Goal: Task Accomplishment & Management: Manage account settings

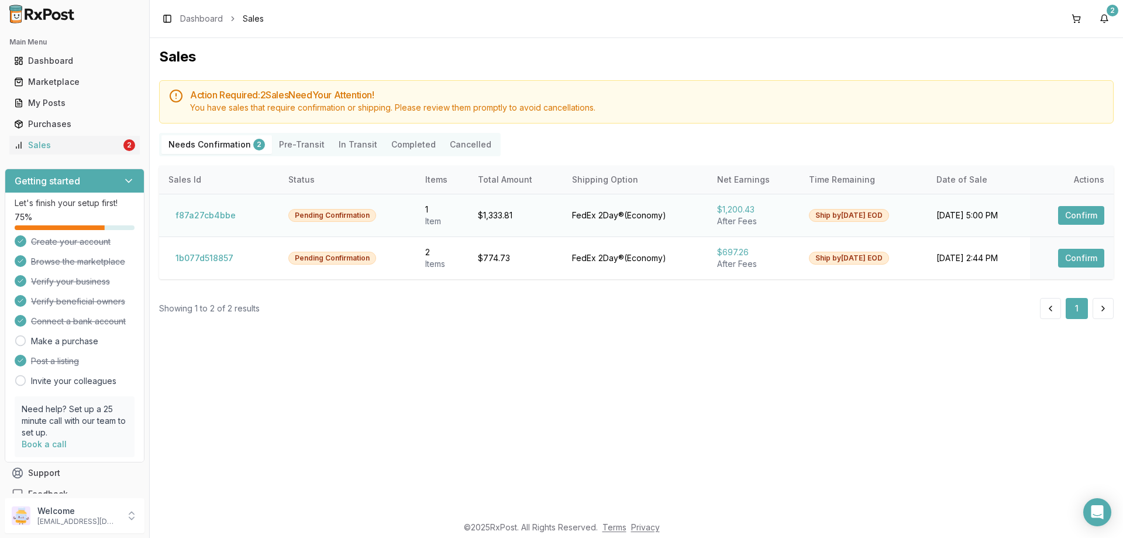
click at [1088, 211] on button "Confirm" at bounding box center [1081, 215] width 46 height 19
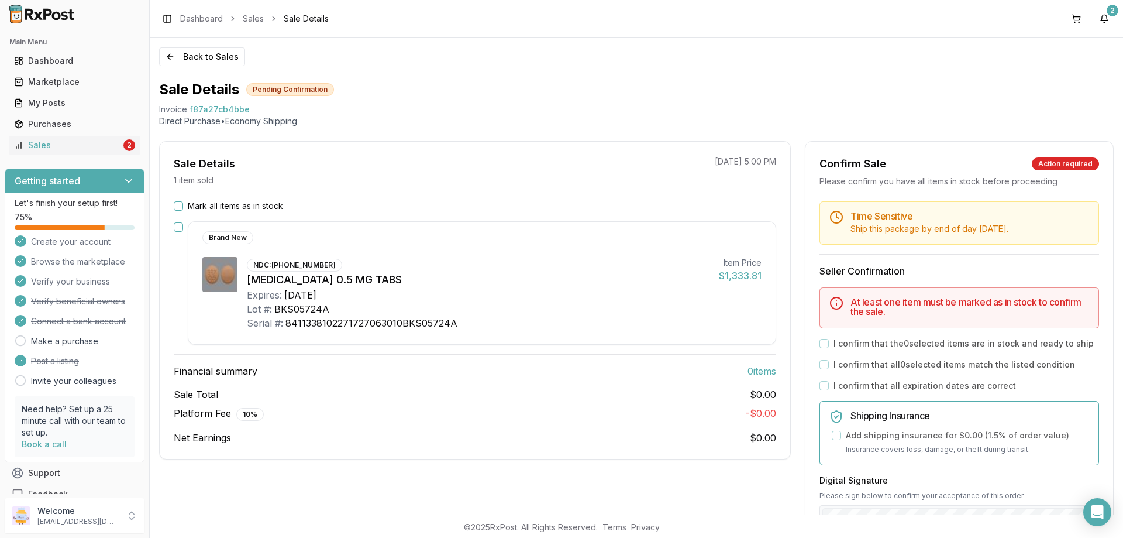
click at [181, 207] on button "Mark all items as in stock" at bounding box center [178, 205] width 9 height 9
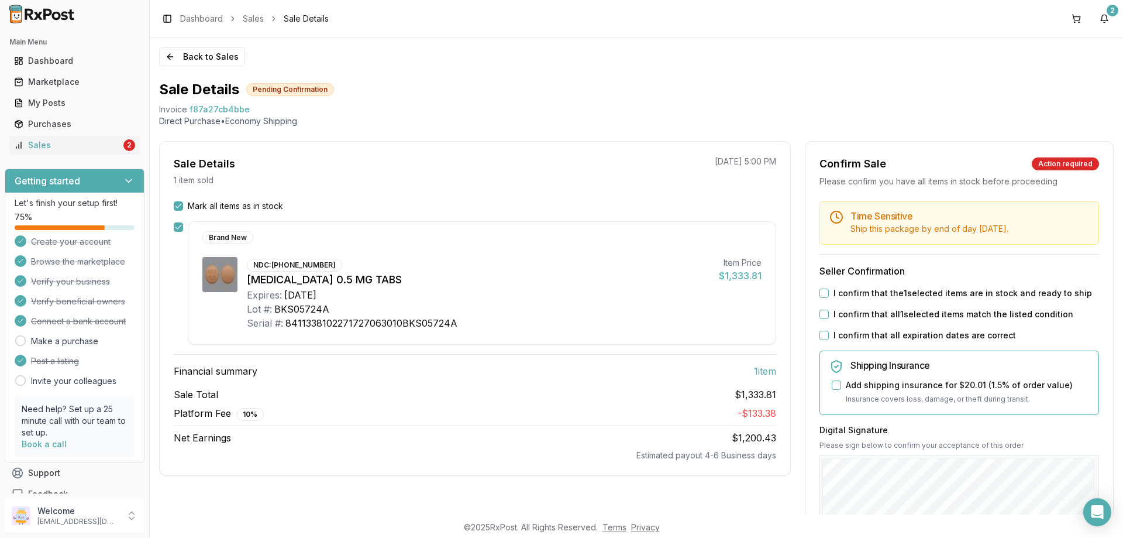
click at [820, 293] on button "I confirm that the 1 selected items are in stock and ready to ship" at bounding box center [824, 292] width 9 height 9
drag, startPoint x: 819, startPoint y: 314, endPoint x: 824, endPoint y: 322, distance: 9.7
click at [820, 315] on button "I confirm that all 1 selected items match the listed condition" at bounding box center [824, 314] width 9 height 9
click at [822, 334] on button "I confirm that all expiration dates are correct" at bounding box center [824, 335] width 9 height 9
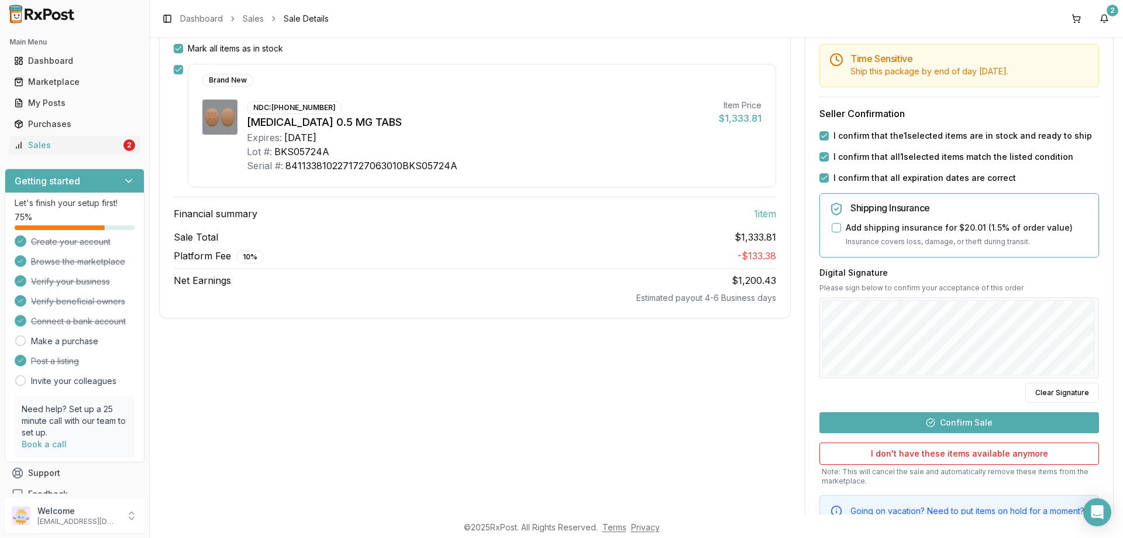
scroll to position [215, 0]
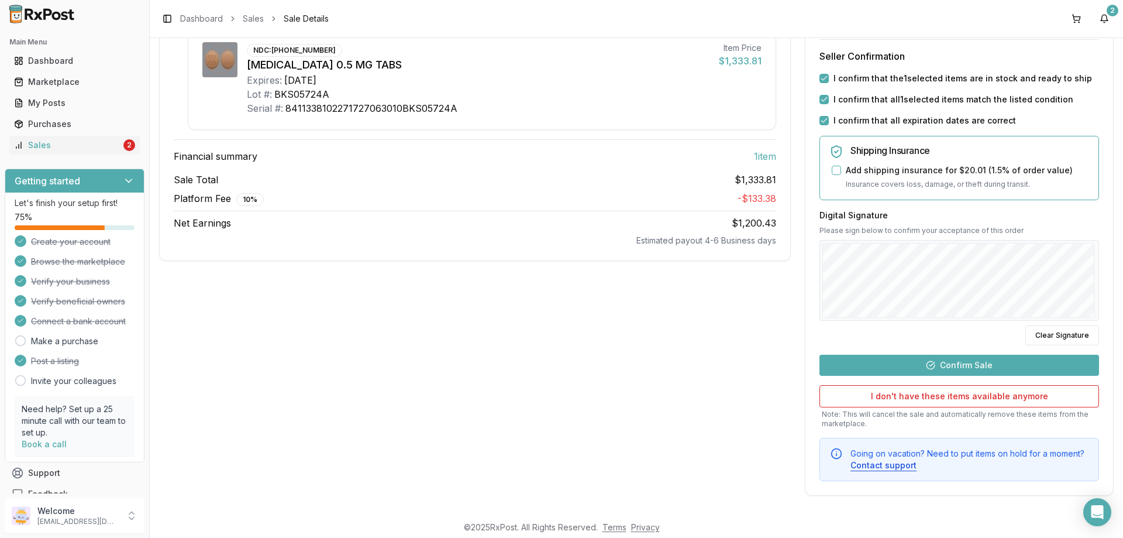
click at [961, 367] on button "Confirm Sale" at bounding box center [960, 365] width 280 height 21
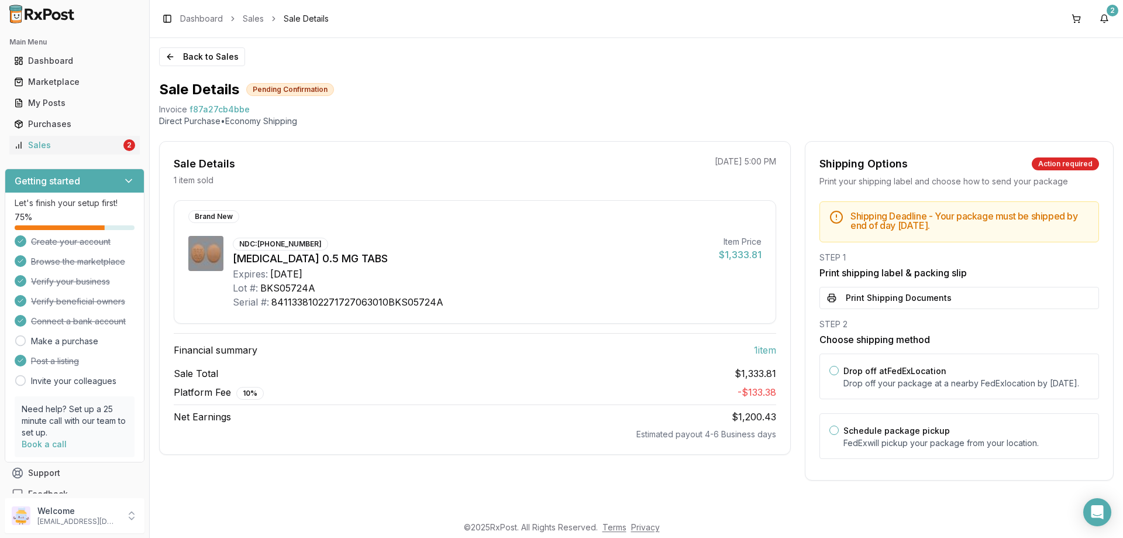
scroll to position [0, 0]
click at [834, 369] on button "Drop off at FedEx Location" at bounding box center [834, 370] width 9 height 9
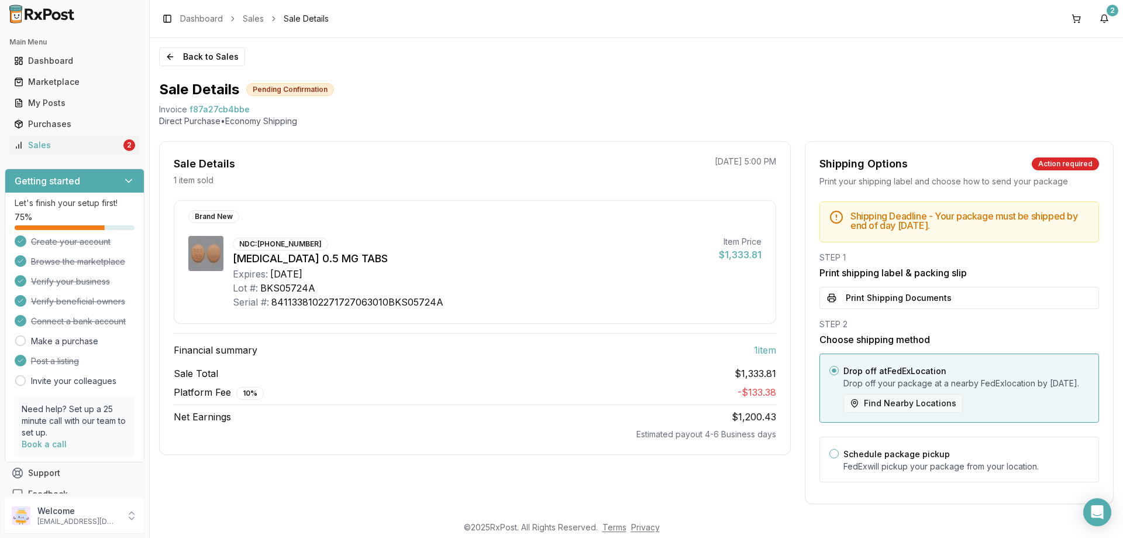
click at [906, 412] on button "Find Nearby Locations" at bounding box center [903, 403] width 119 height 19
click at [849, 300] on button "Print Shipping Documents" at bounding box center [960, 298] width 280 height 22
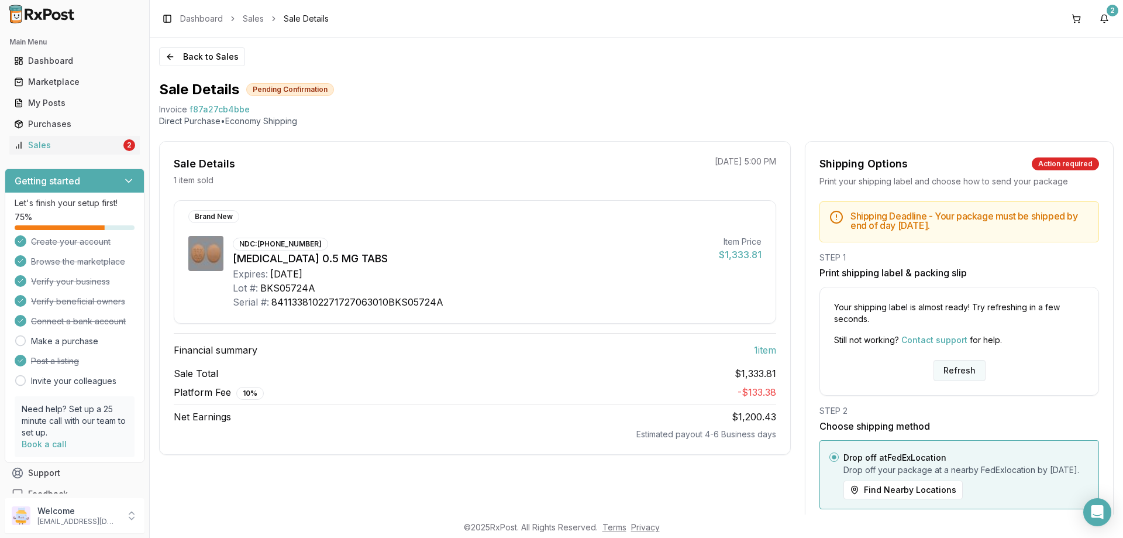
click at [952, 372] on button "Refresh" at bounding box center [960, 370] width 52 height 21
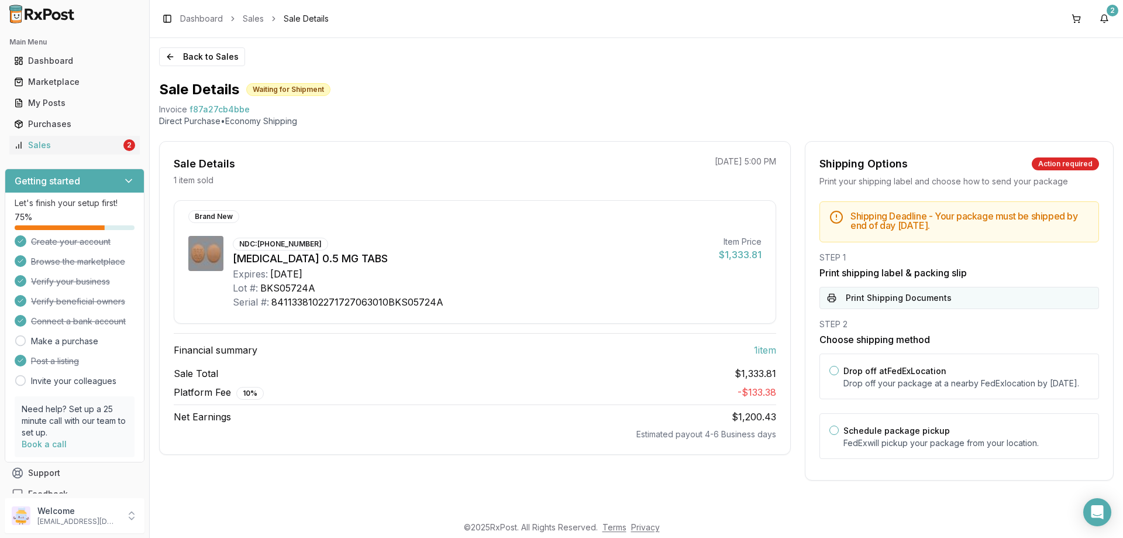
click at [828, 297] on button "Print Shipping Documents" at bounding box center [960, 298] width 280 height 22
click at [838, 371] on button "Drop off at FedEx Location" at bounding box center [834, 370] width 9 height 9
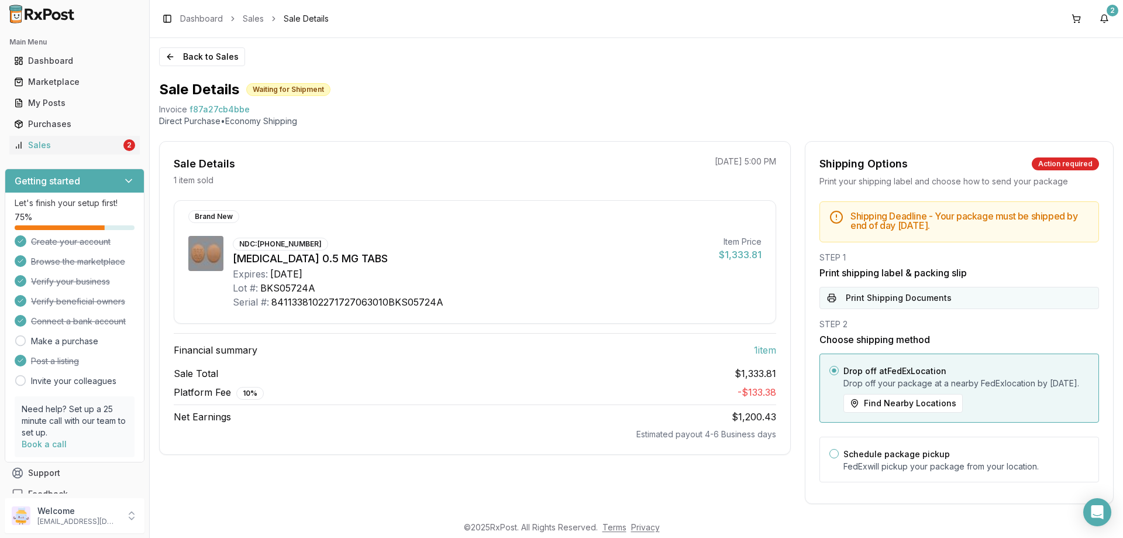
click at [830, 294] on button "Print Shipping Documents" at bounding box center [960, 298] width 280 height 22
click at [1109, 8] on div "2" at bounding box center [1113, 11] width 12 height 12
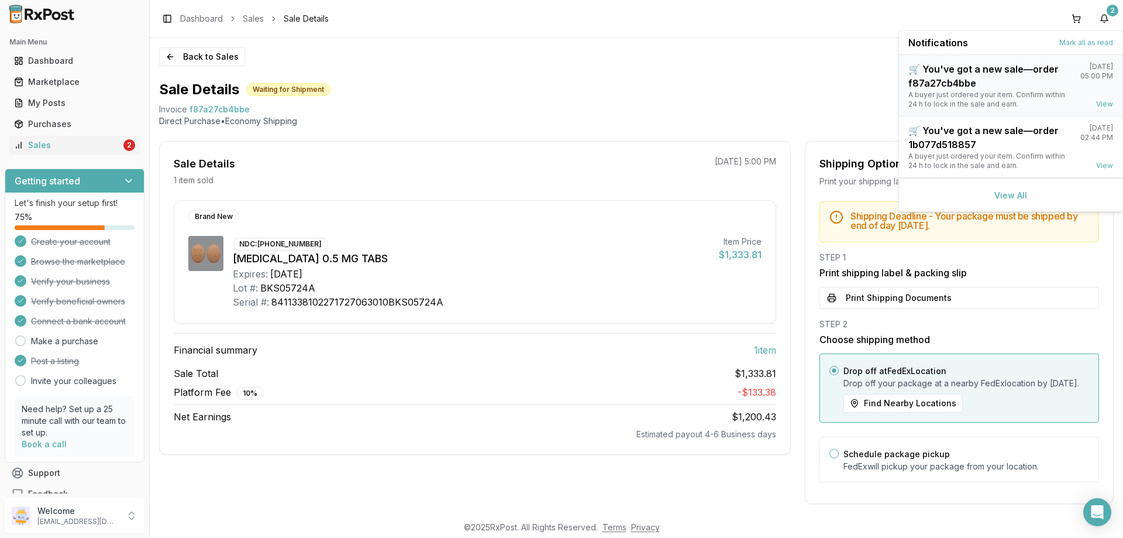
click at [1038, 70] on div "🛒 You've got a new sale—order f87a27cb4bbe" at bounding box center [990, 76] width 163 height 28
click at [984, 138] on div "🛒 You've got a new sale—order 1b077d518857" at bounding box center [990, 137] width 163 height 28
click at [728, 55] on div "Back to Sales Sale Details Waiting for Shipment Invoice f87a27cb4bbe Direct Pur…" at bounding box center [637, 276] width 974 height 476
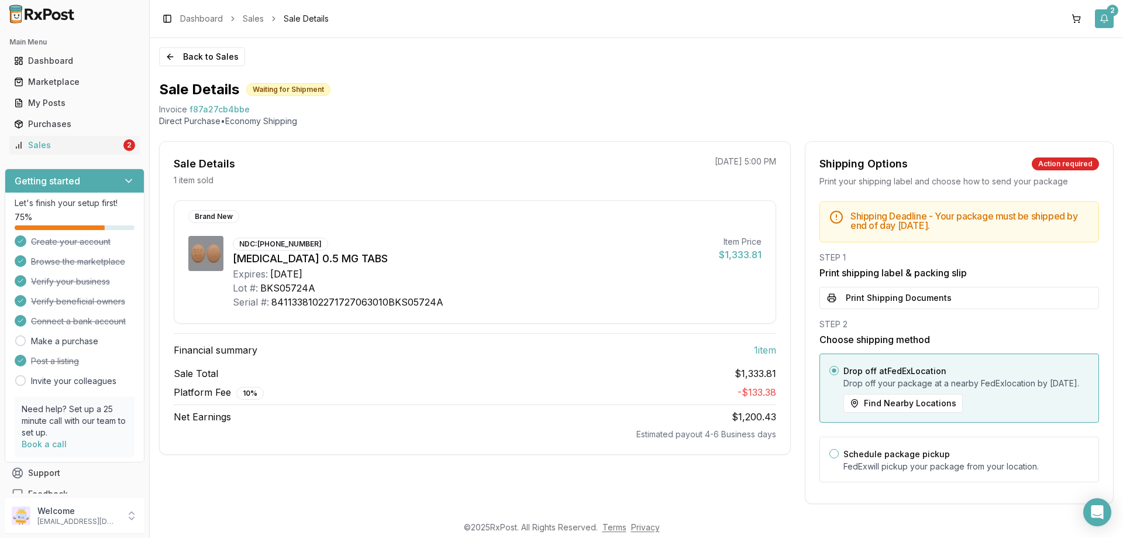
click at [1108, 19] on button "2" at bounding box center [1104, 18] width 19 height 19
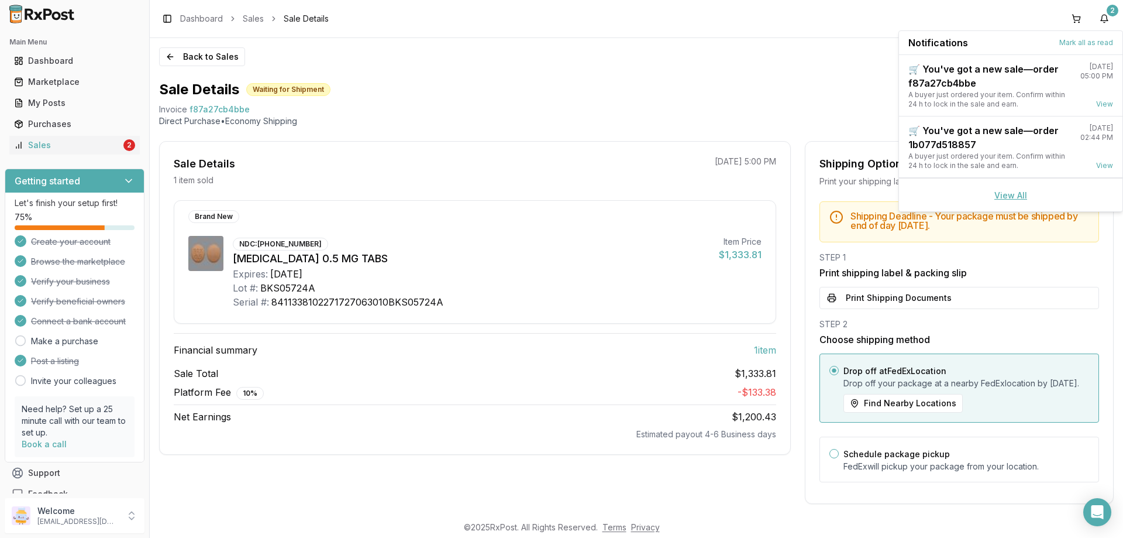
click at [1020, 194] on link "View All" at bounding box center [1011, 195] width 33 height 10
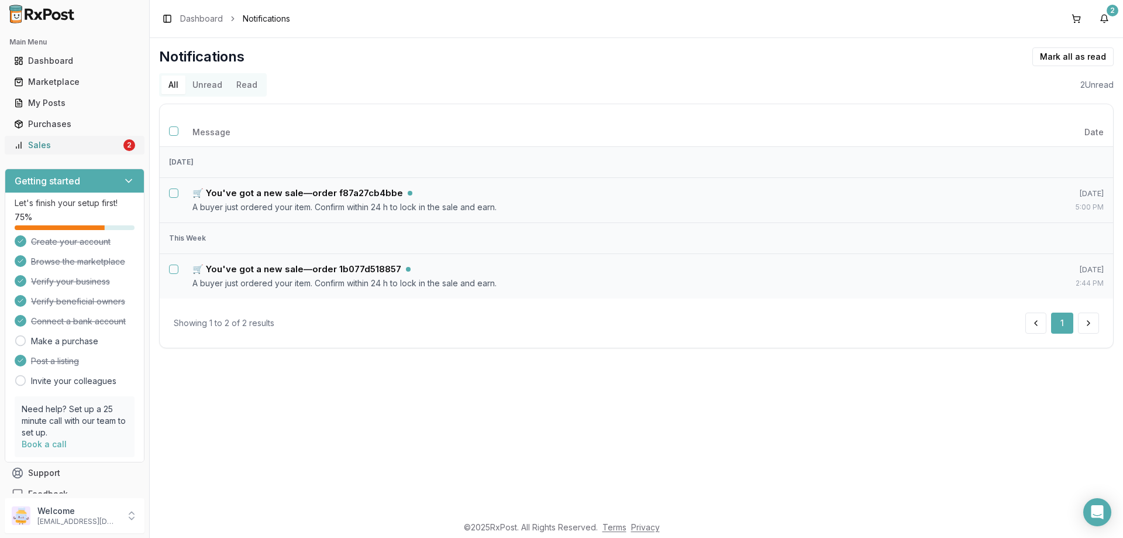
click at [46, 149] on div "Sales" at bounding box center [67, 145] width 107 height 12
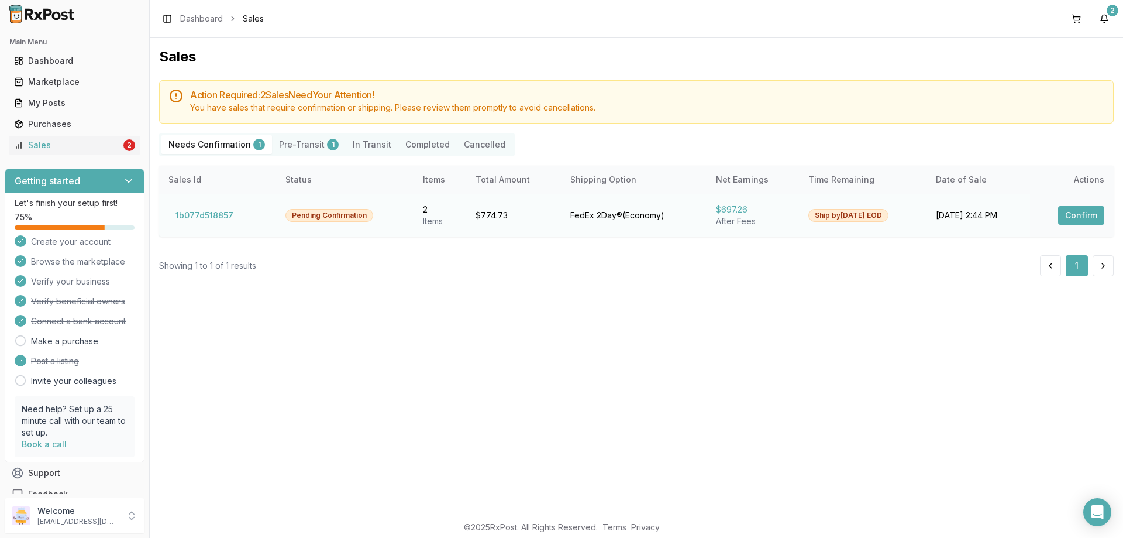
click at [1085, 214] on button "Confirm" at bounding box center [1081, 215] width 46 height 19
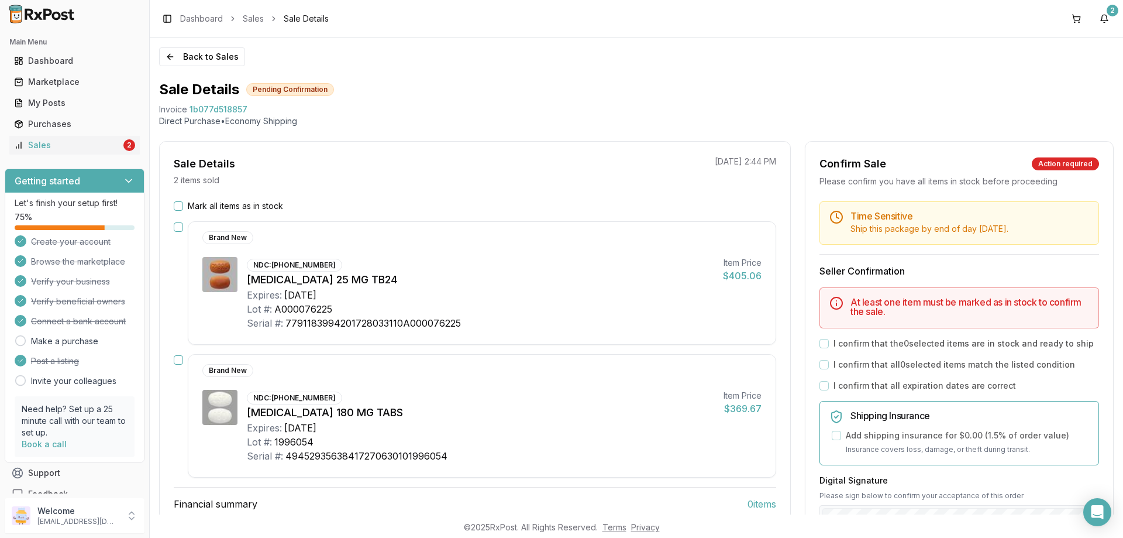
click at [179, 204] on button "Mark all items as in stock" at bounding box center [178, 205] width 9 height 9
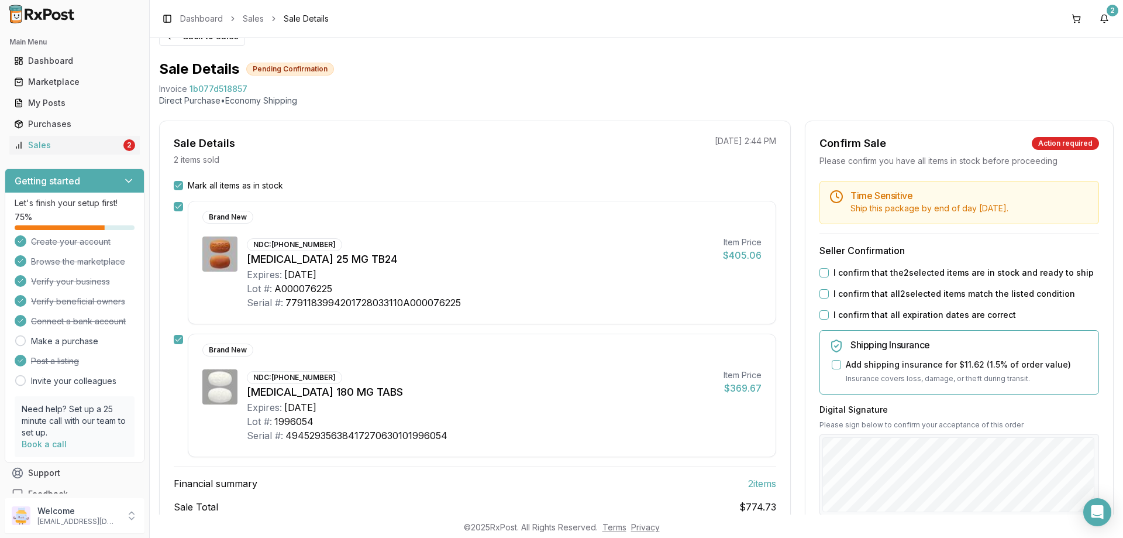
scroll to position [59, 0]
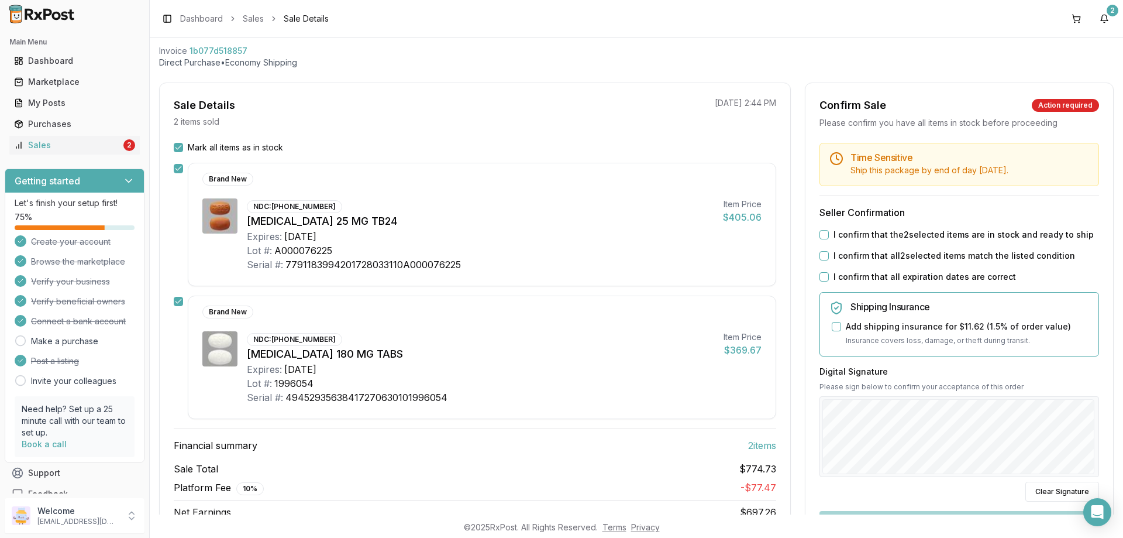
click at [824, 236] on button "I confirm that the 2 selected items are in stock and ready to ship" at bounding box center [824, 234] width 9 height 9
click at [826, 254] on button "I confirm that all 2 selected items match the listed condition" at bounding box center [824, 255] width 9 height 9
click at [822, 273] on button "I confirm that all expiration dates are correct" at bounding box center [824, 276] width 9 height 9
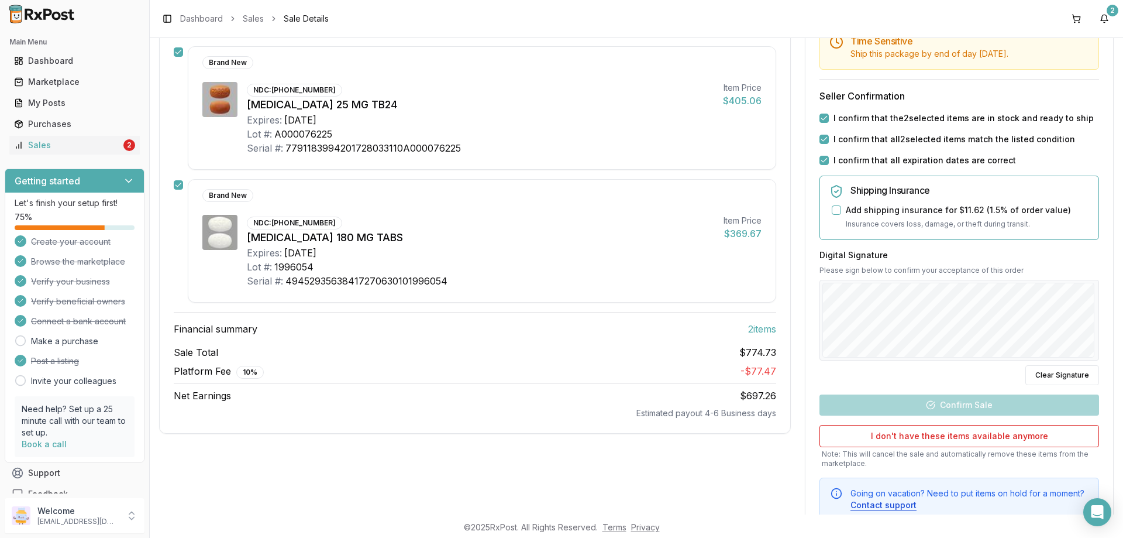
scroll to position [176, 0]
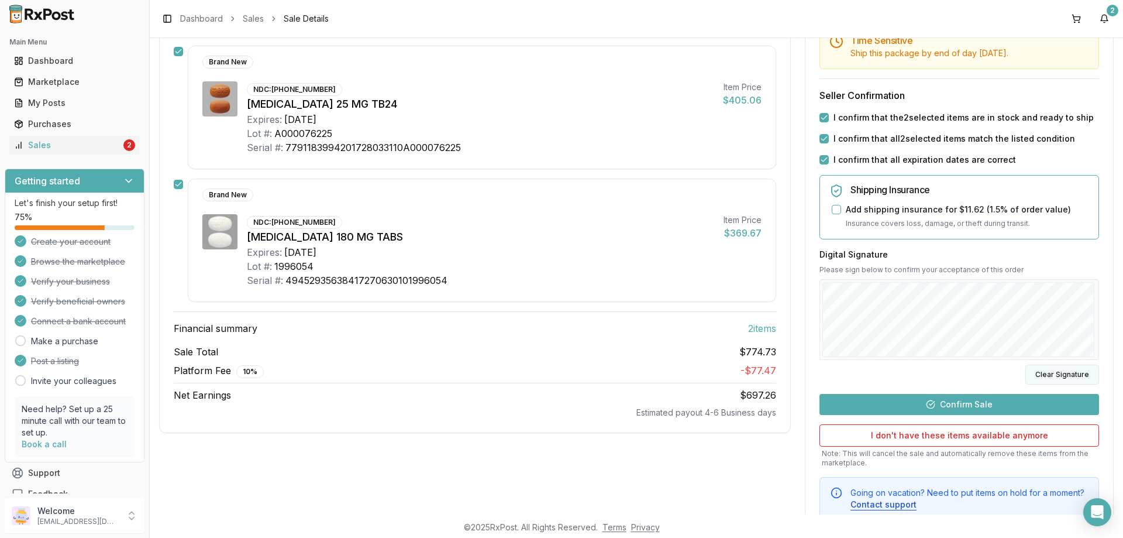
drag, startPoint x: 1037, startPoint y: 373, endPoint x: 1029, endPoint y: 371, distance: 9.1
click at [1037, 373] on button "Clear Signature" at bounding box center [1063, 375] width 74 height 20
click at [951, 405] on button "Confirm Sale" at bounding box center [960, 404] width 280 height 21
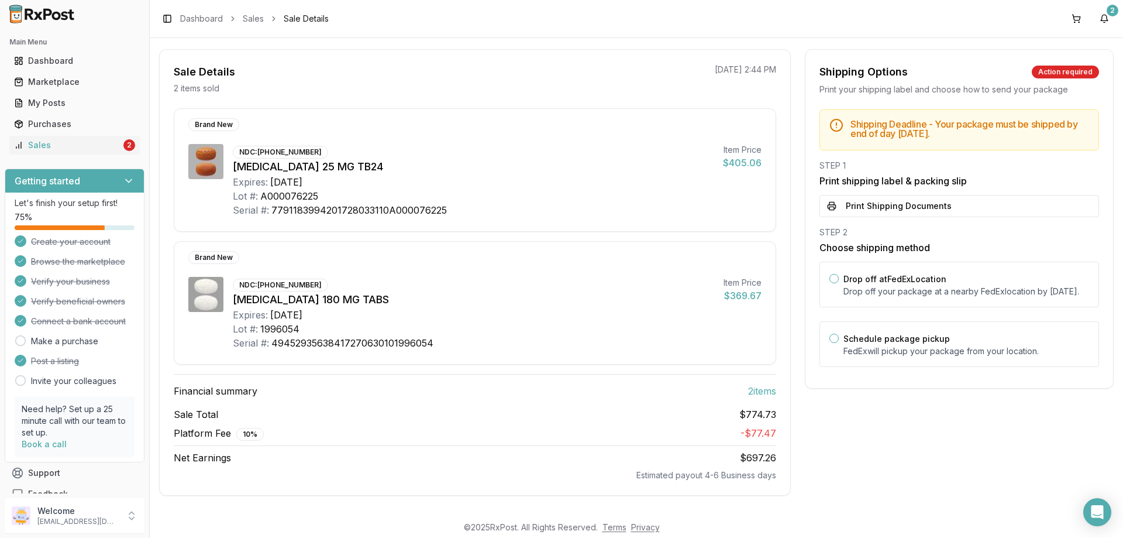
scroll to position [92, 0]
click at [831, 277] on button "Drop off at FedEx Location" at bounding box center [834, 278] width 9 height 9
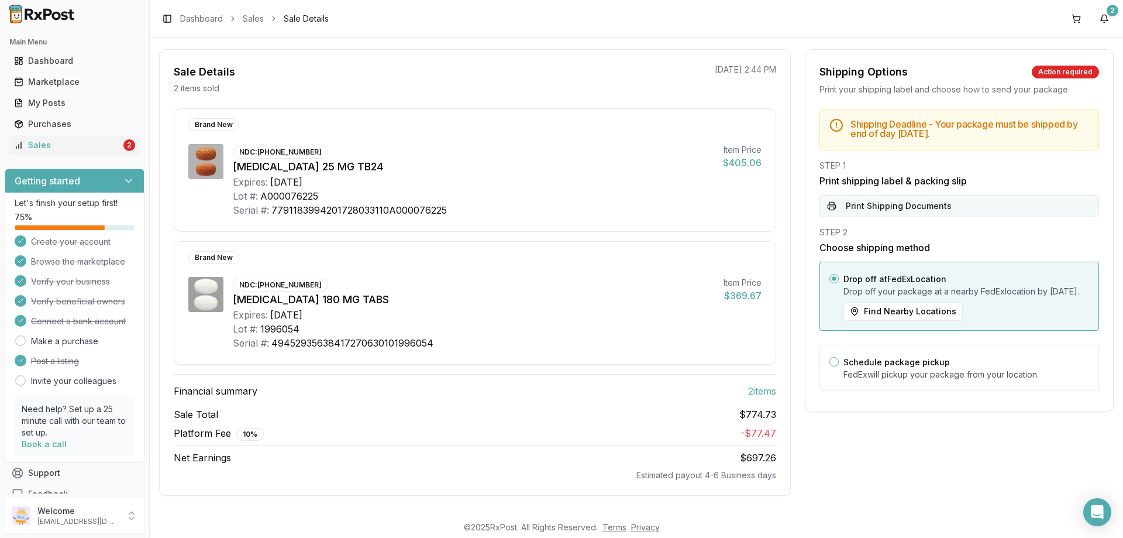
click at [828, 208] on button "Print Shipping Documents" at bounding box center [960, 206] width 280 height 22
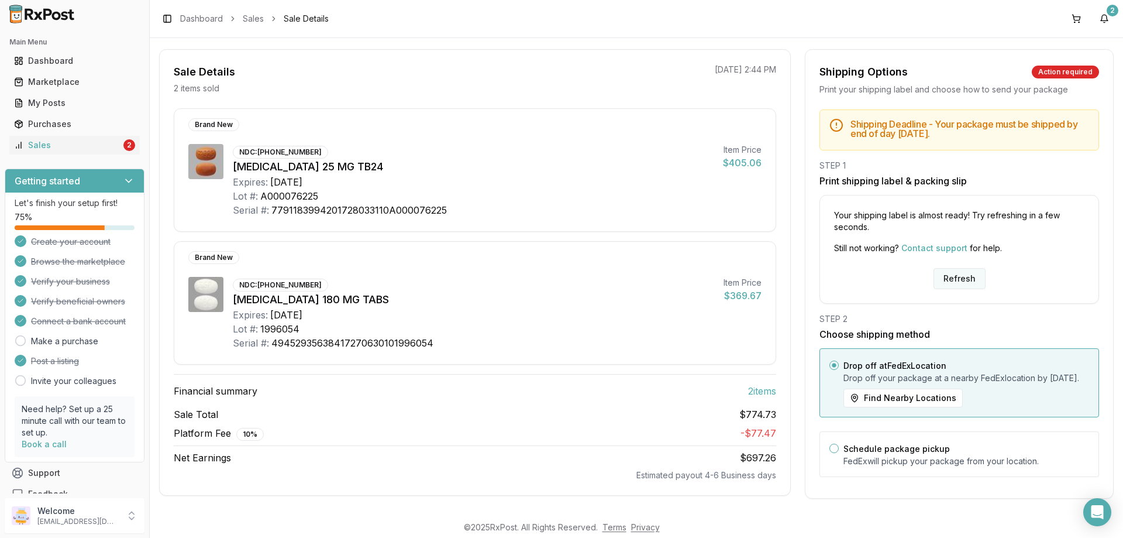
click at [953, 276] on button "Refresh" at bounding box center [960, 278] width 52 height 21
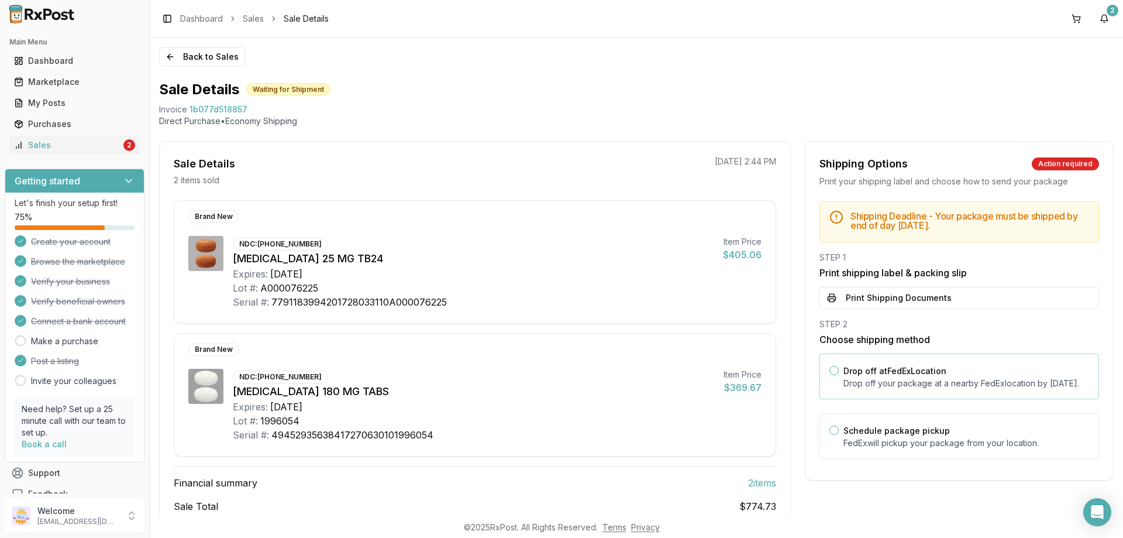
click at [832, 372] on button "Drop off at FedEx Location" at bounding box center [834, 370] width 9 height 9
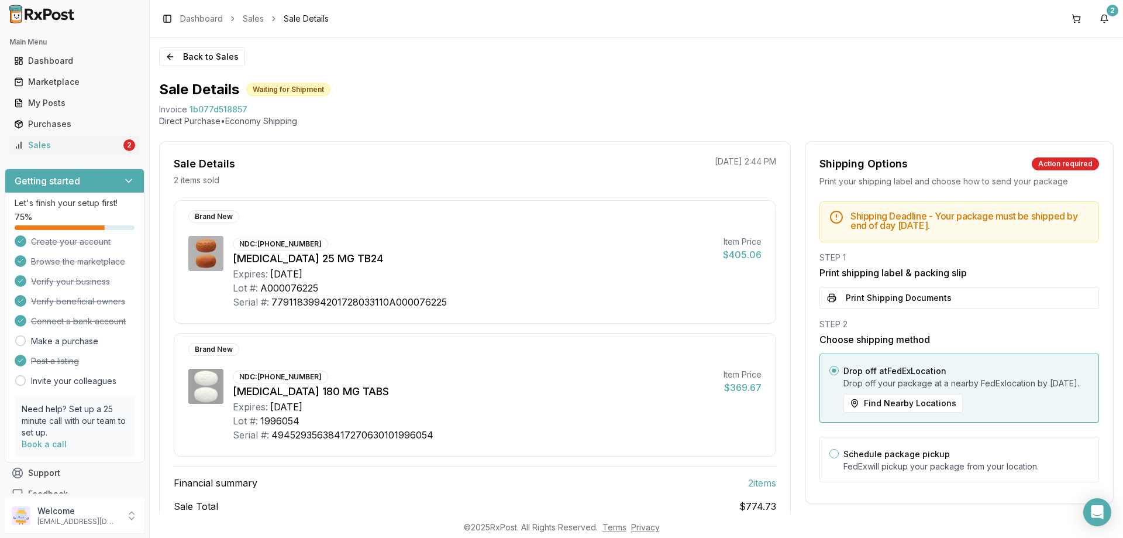
click at [828, 300] on button "Print Shipping Documents" at bounding box center [960, 298] width 280 height 22
click at [37, 145] on div "Sales" at bounding box center [67, 145] width 107 height 12
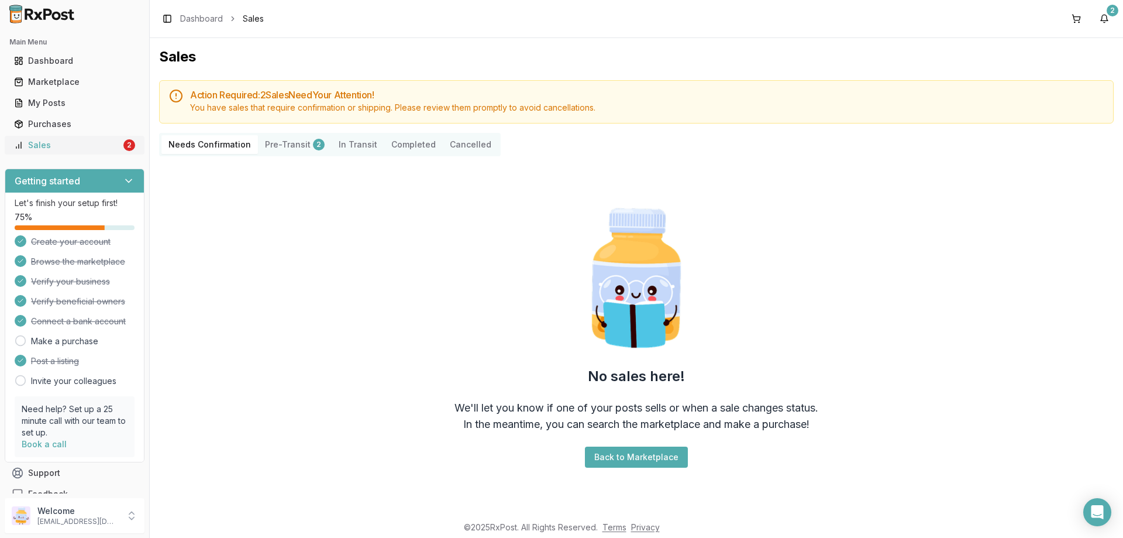
click at [33, 147] on div "Sales" at bounding box center [67, 145] width 107 height 12
click at [291, 145] on button "Pre-Transit 2" at bounding box center [295, 144] width 74 height 19
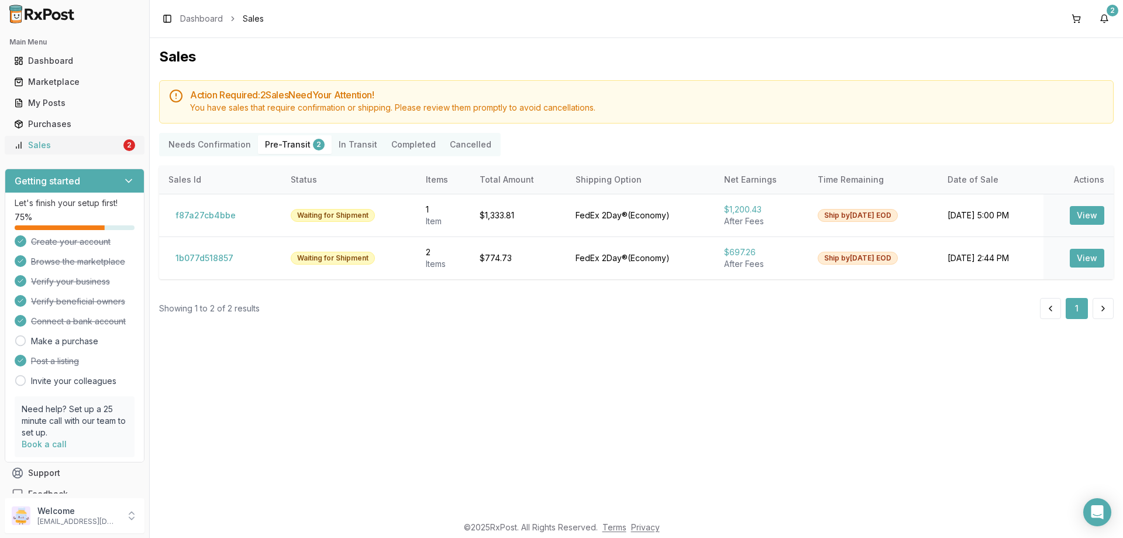
click at [80, 144] on div "Sales" at bounding box center [67, 145] width 107 height 12
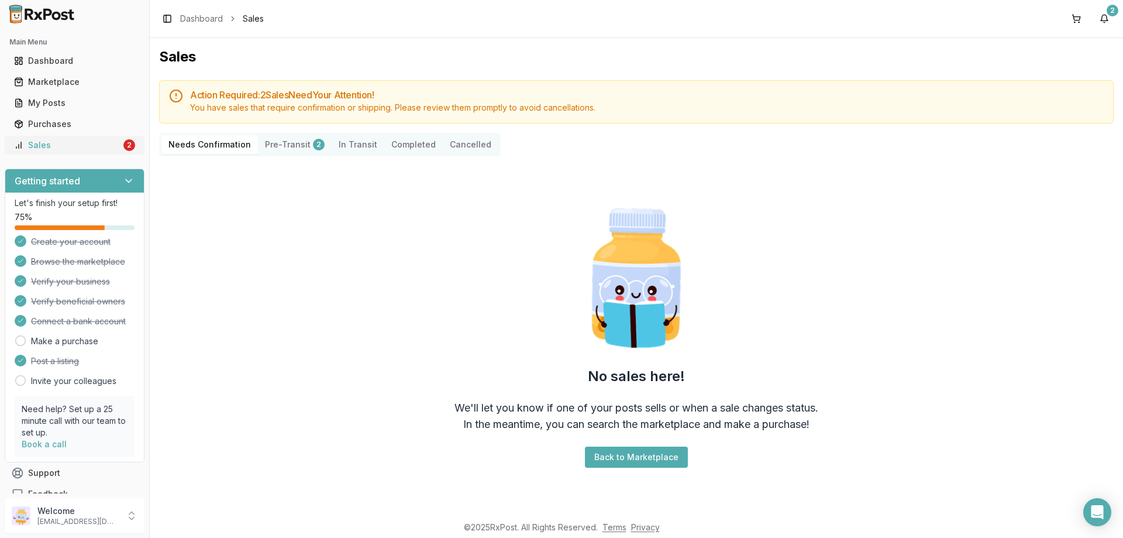
click at [77, 148] on div "Sales" at bounding box center [67, 145] width 107 height 12
click at [36, 147] on div "Sales" at bounding box center [67, 145] width 107 height 12
click at [44, 105] on div "My Posts" at bounding box center [74, 103] width 121 height 12
